Goal: Check status

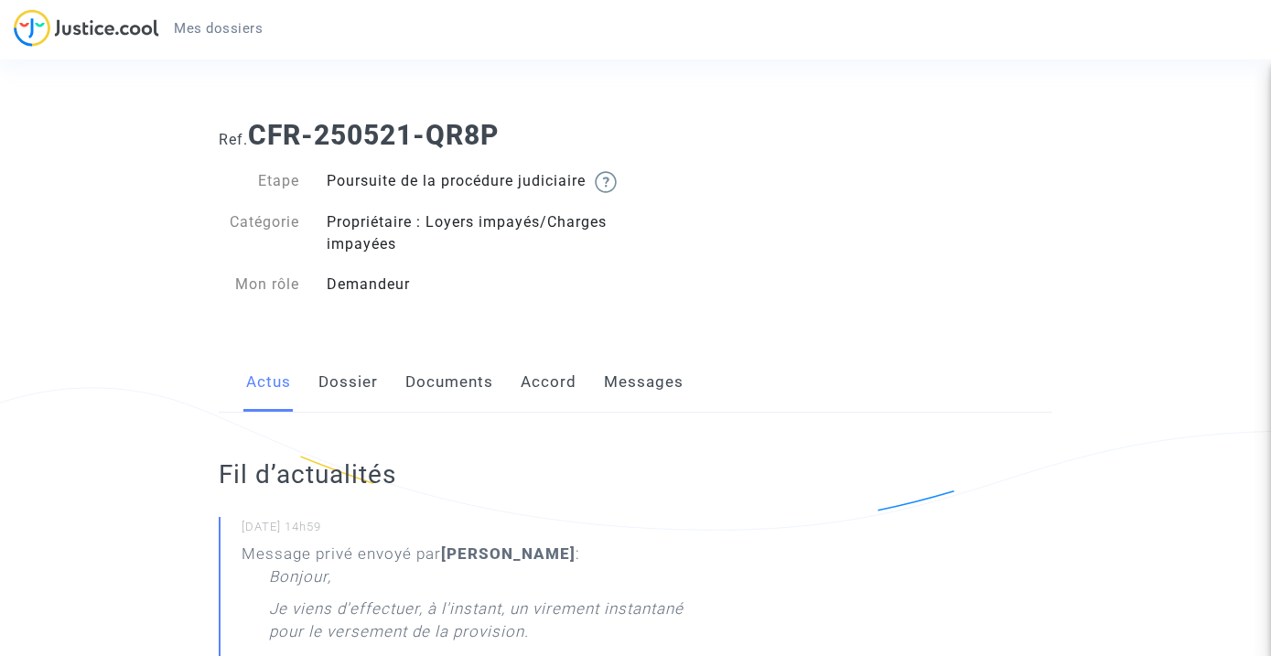
click at [106, 32] on img at bounding box center [86, 28] width 145 height 38
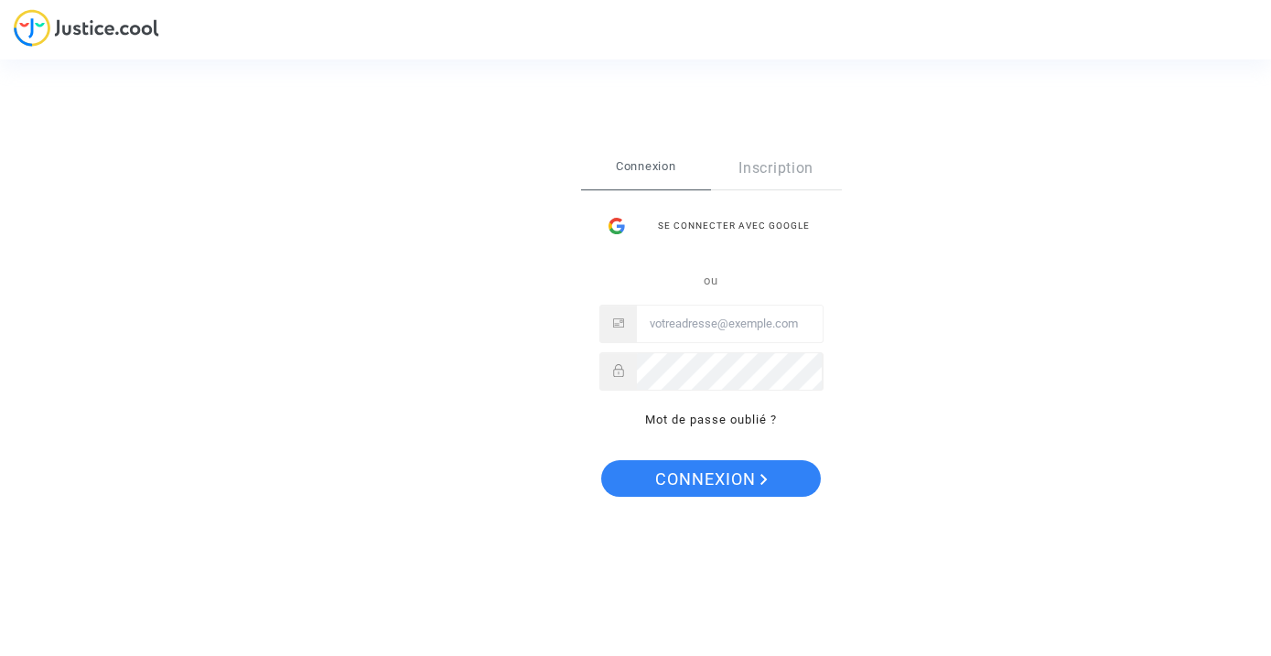
click at [699, 327] on input "Email" at bounding box center [730, 324] width 186 height 37
type input "s@[DOMAIN_NAME]"
click at [725, 488] on span "Connexion" at bounding box center [711, 479] width 113 height 38
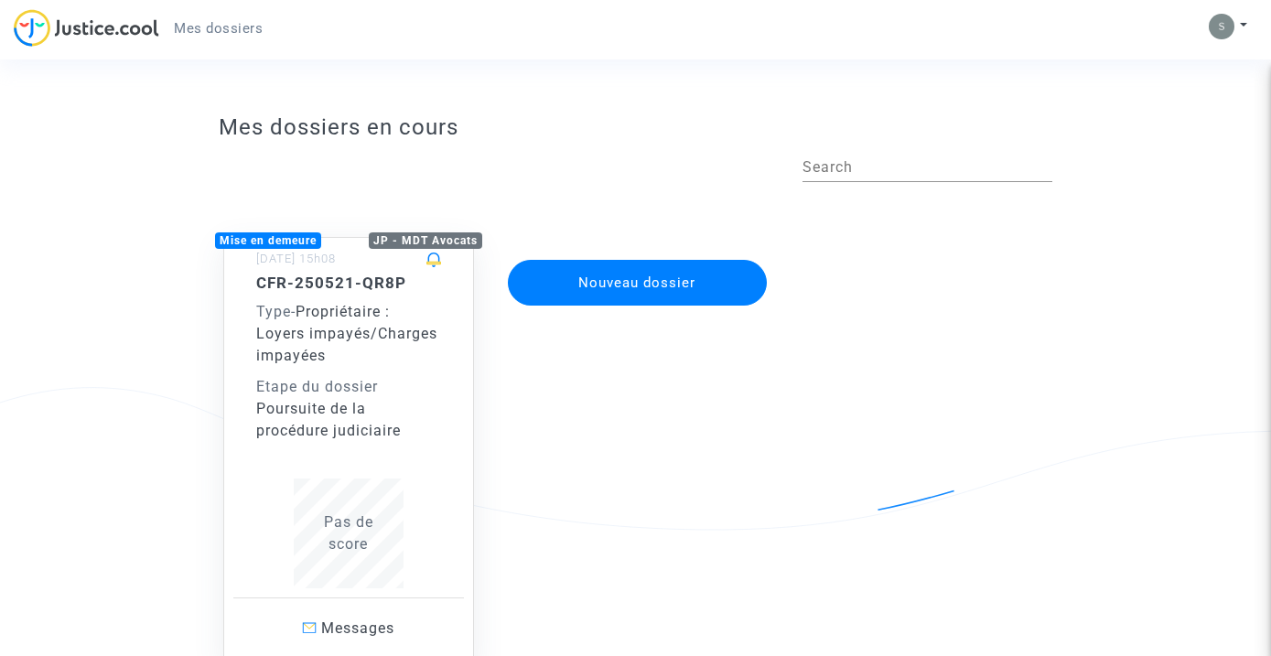
click at [395, 390] on div "Etape du dossier" at bounding box center [348, 387] width 185 height 22
